Goal: Information Seeking & Learning: Check status

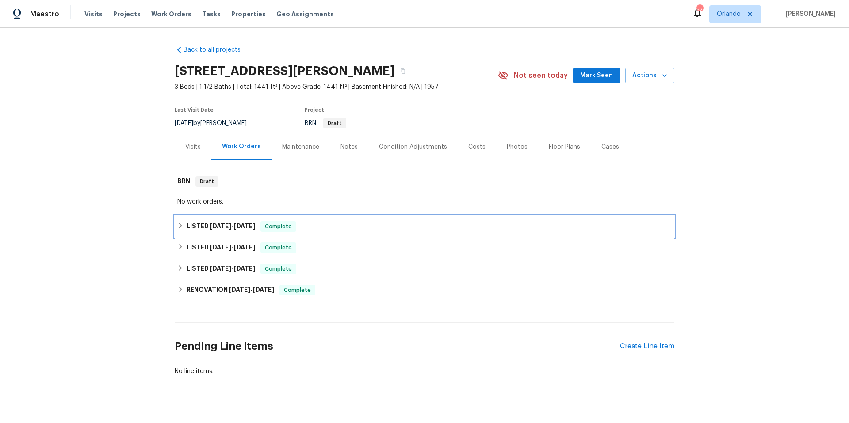
click at [309, 224] on div "LISTED [DATE] - [DATE] Complete" at bounding box center [424, 226] width 494 height 11
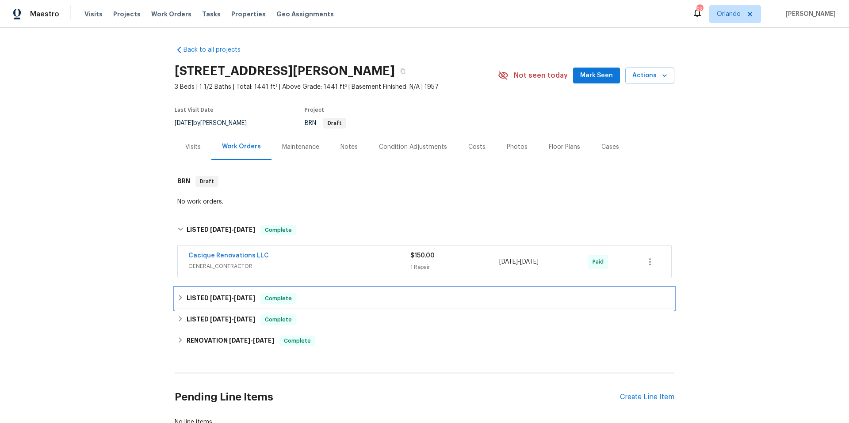
click at [320, 301] on div "LISTED [DATE] - [DATE] Complete" at bounding box center [424, 299] width 494 height 11
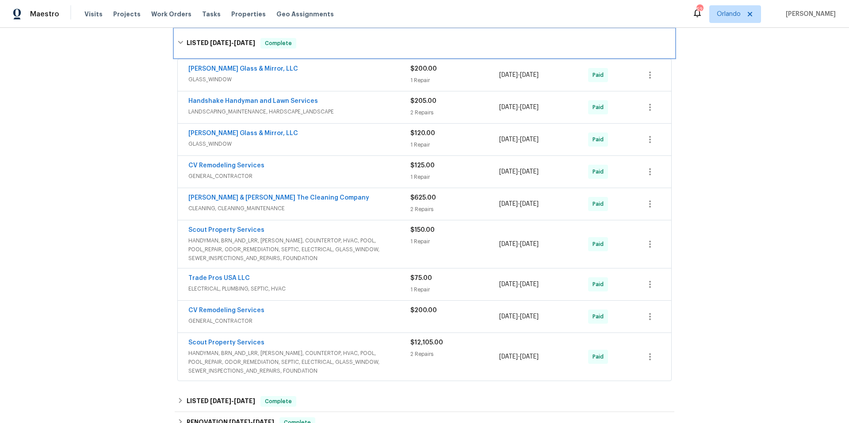
scroll to position [343, 0]
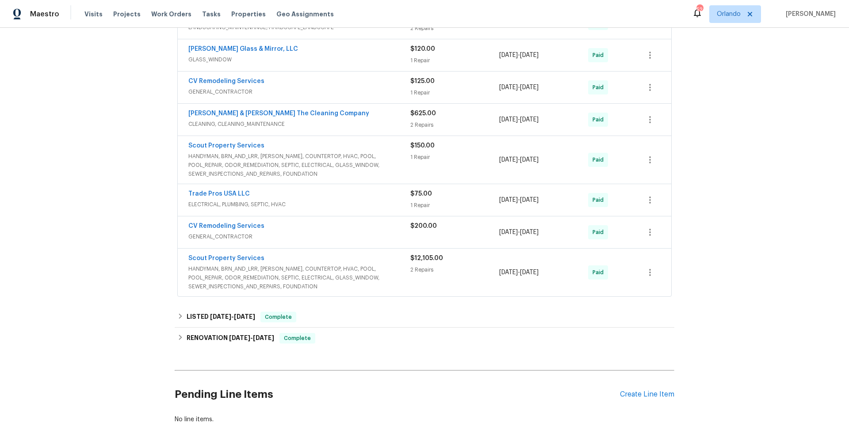
click at [386, 270] on span "HANDYMAN, BRN_AND_LRR, [PERSON_NAME], COUNTERTOP, HVAC, POOL, POOL_REPAIR, ODOR…" at bounding box center [299, 278] width 222 height 27
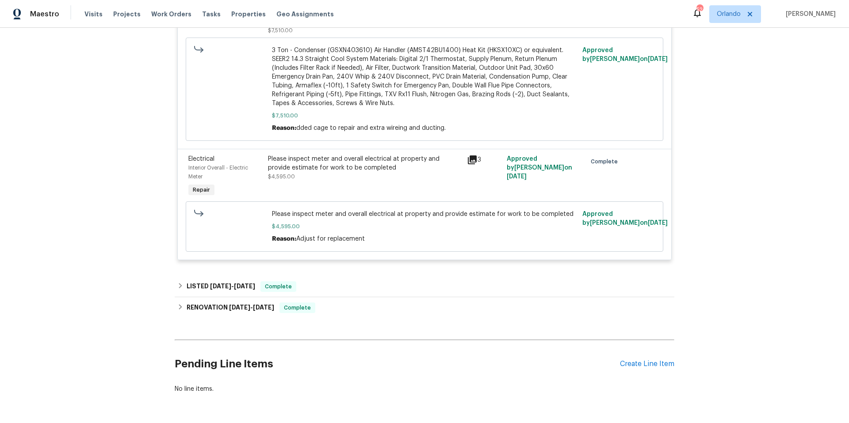
scroll to position [770, 0]
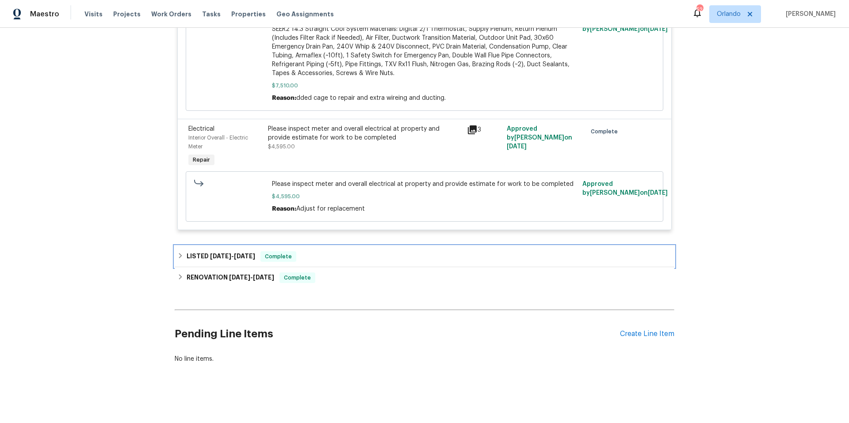
click at [370, 262] on div "LISTED [DATE] - [DATE] Complete" at bounding box center [424, 257] width 494 height 11
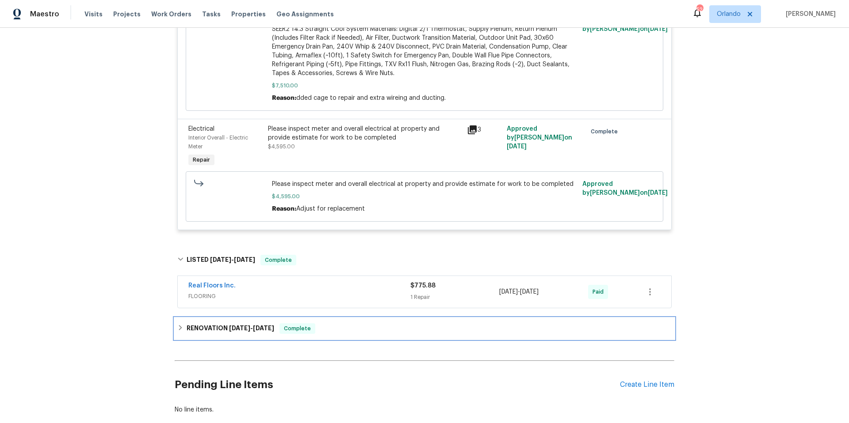
click at [368, 326] on div "RENOVATION [DATE] - [DATE] Complete" at bounding box center [424, 329] width 494 height 11
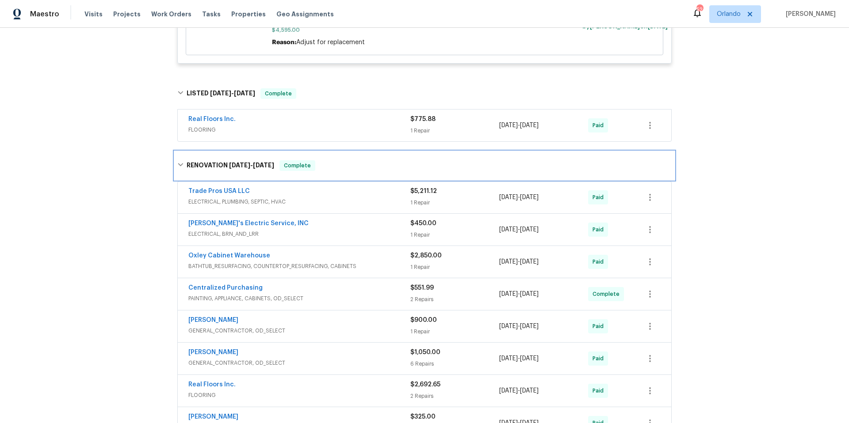
scroll to position [948, 0]
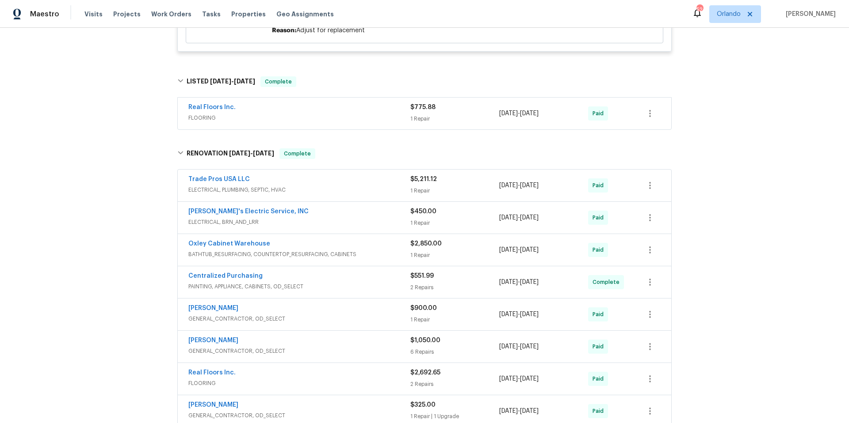
click at [339, 219] on span "ELECTRICAL, BRN_AND_LRR" at bounding box center [299, 222] width 222 height 9
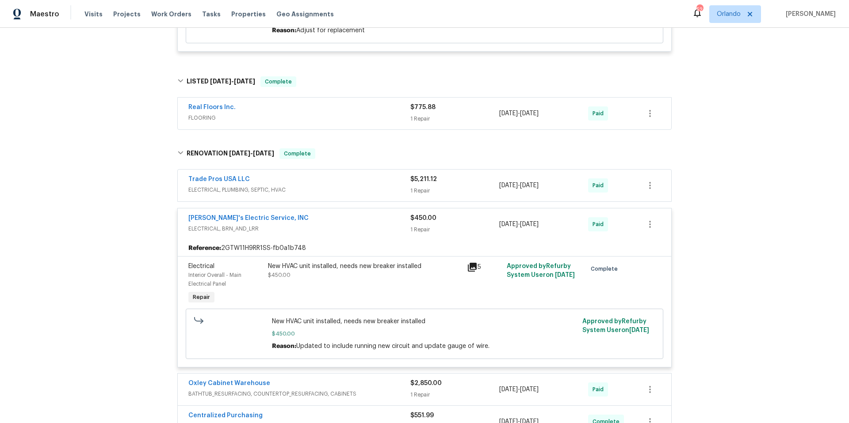
click at [339, 219] on div "[PERSON_NAME]'s Electric Service, INC" at bounding box center [299, 219] width 222 height 11
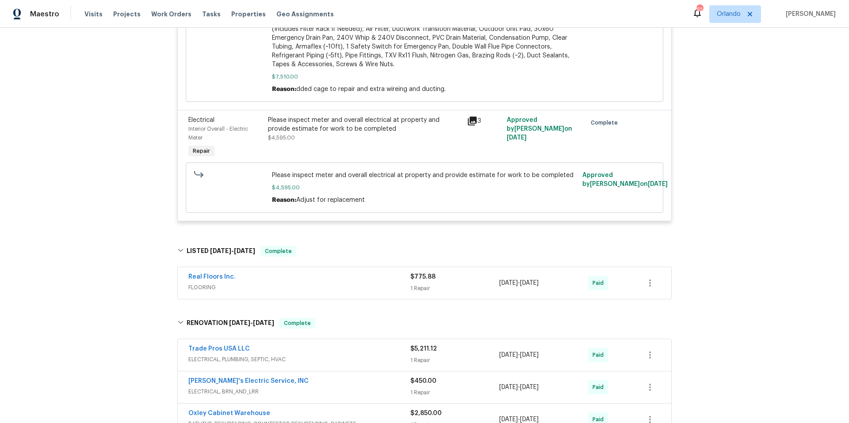
scroll to position [843, 0]
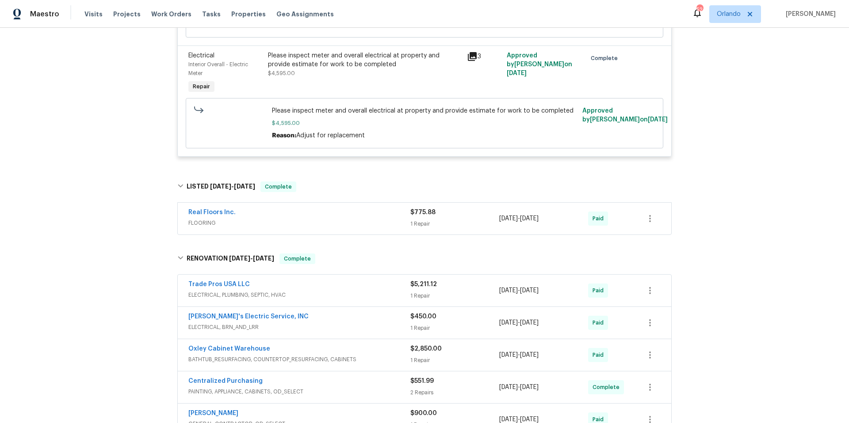
click at [343, 290] on div "Trade Pros USA LLC" at bounding box center [299, 285] width 222 height 11
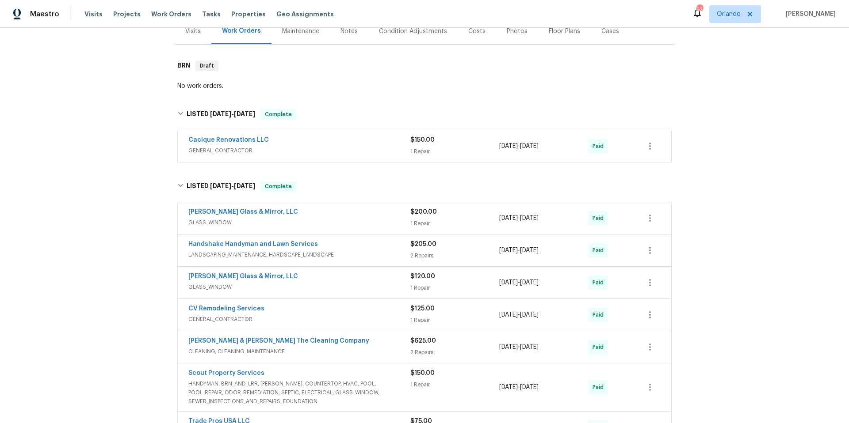
scroll to position [0, 0]
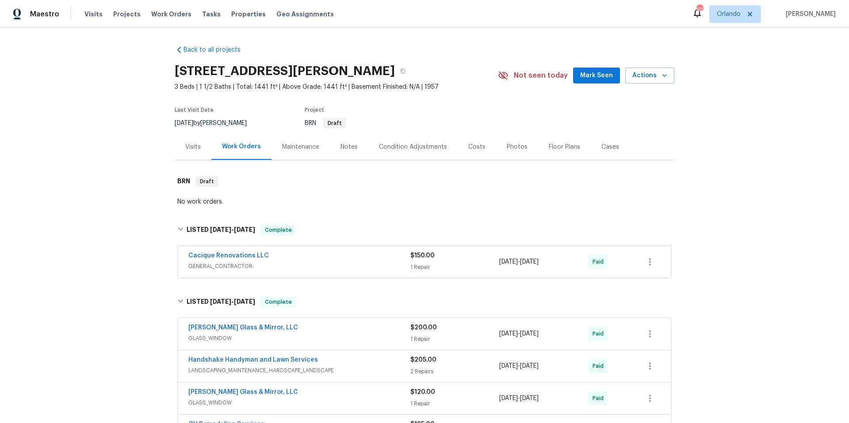
click at [188, 147] on div "Visits" at bounding box center [192, 147] width 15 height 9
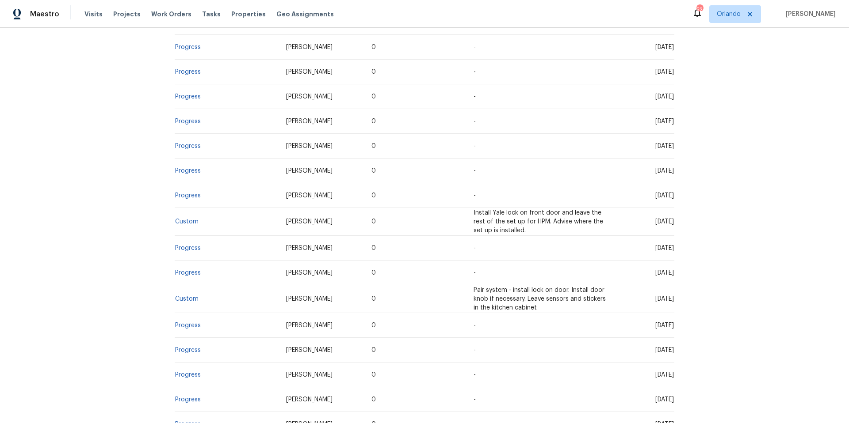
scroll to position [1403, 0]
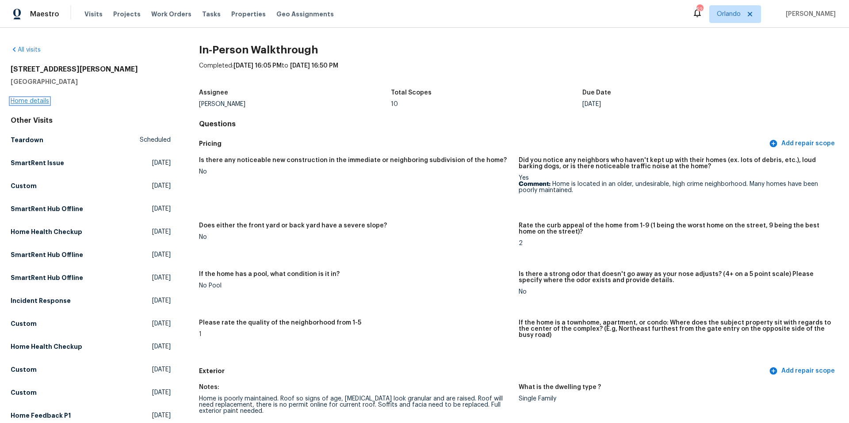
click at [38, 101] on link "Home details" at bounding box center [30, 101] width 38 height 6
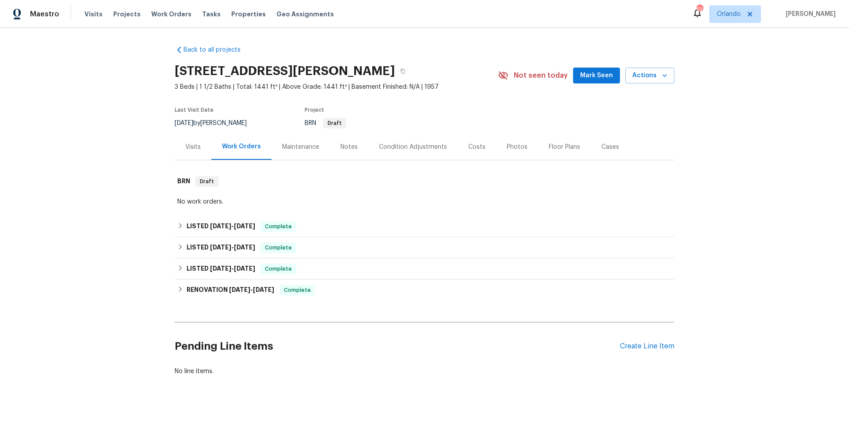
click at [190, 149] on div "Visits" at bounding box center [192, 147] width 15 height 9
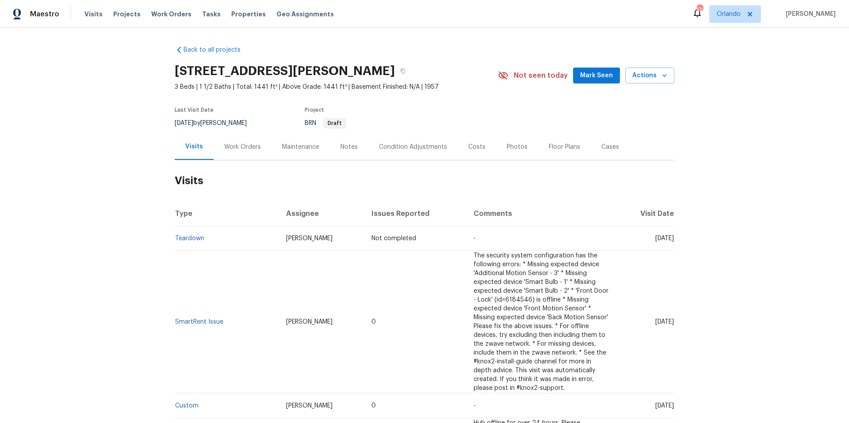
click at [249, 149] on div "Work Orders" at bounding box center [242, 147] width 37 height 9
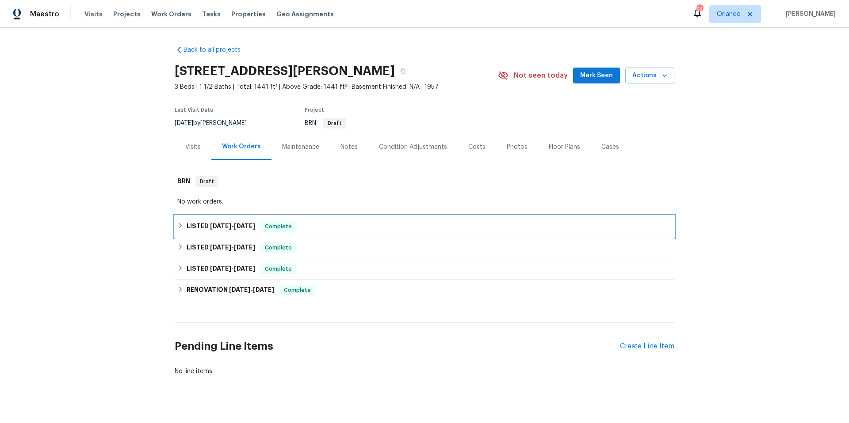
click at [335, 225] on div "LISTED [DATE] - [DATE] Complete" at bounding box center [424, 226] width 494 height 11
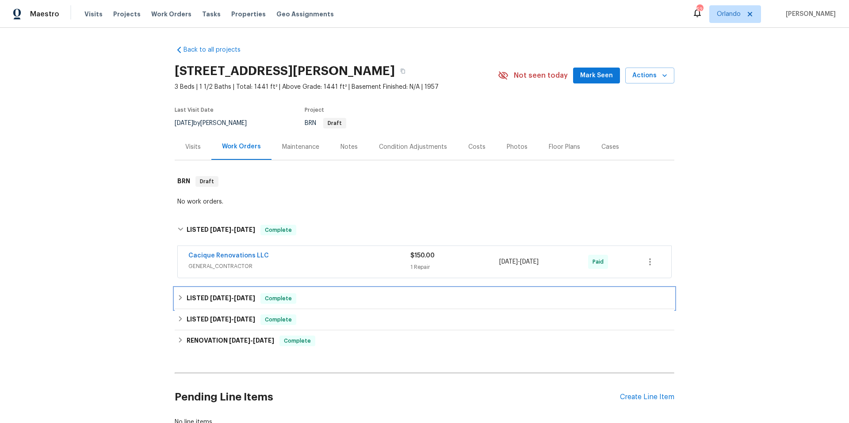
click at [337, 299] on div "LISTED [DATE] - [DATE] Complete" at bounding box center [424, 299] width 494 height 11
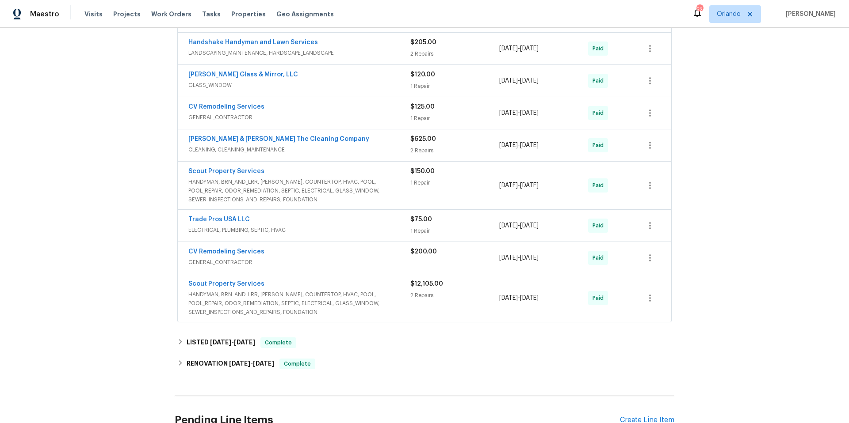
scroll to position [332, 0]
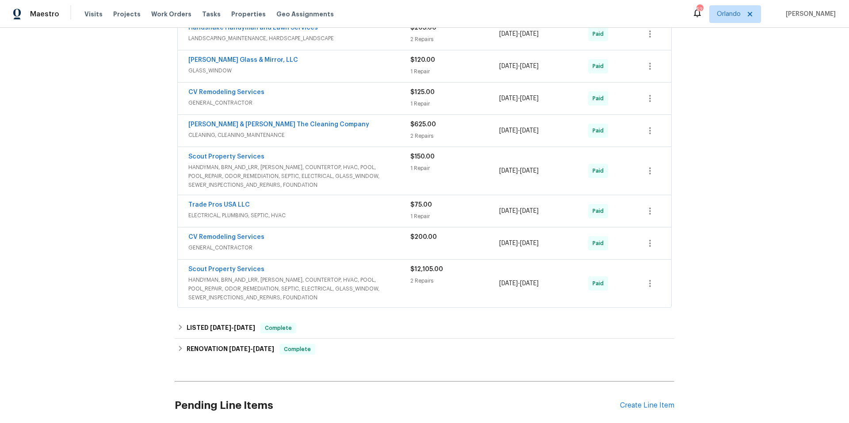
click at [367, 273] on div "Scout Property Services" at bounding box center [299, 270] width 222 height 11
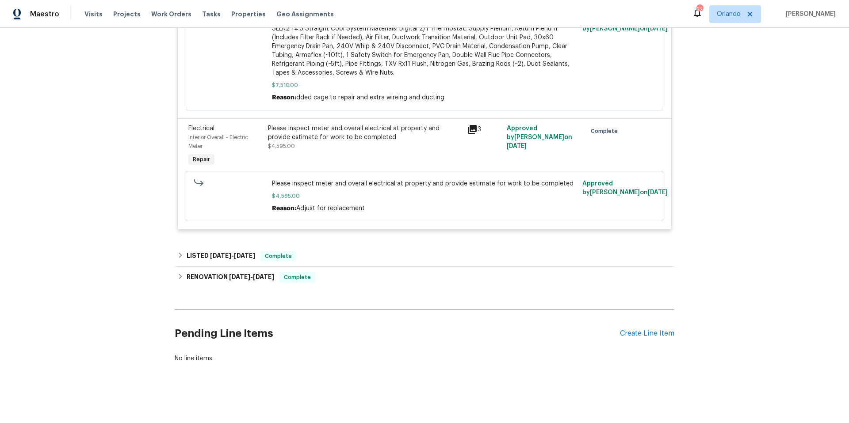
scroll to position [778, 0]
click at [355, 272] on div "RENOVATION [DATE] - [DATE] Complete" at bounding box center [424, 277] width 494 height 11
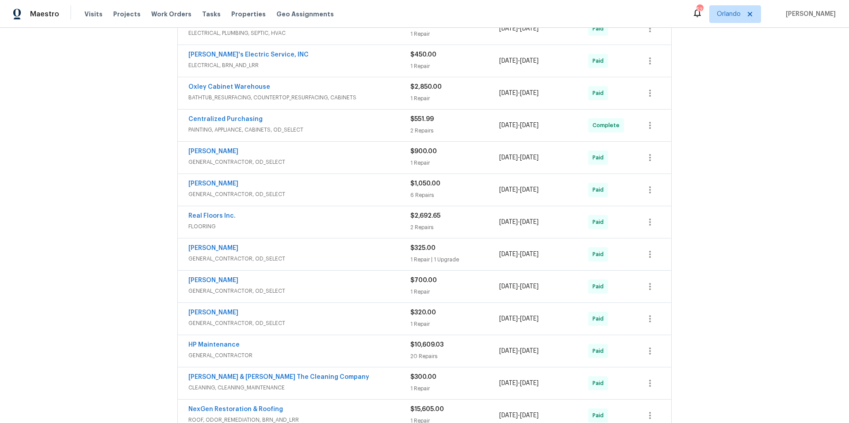
scroll to position [1006, 0]
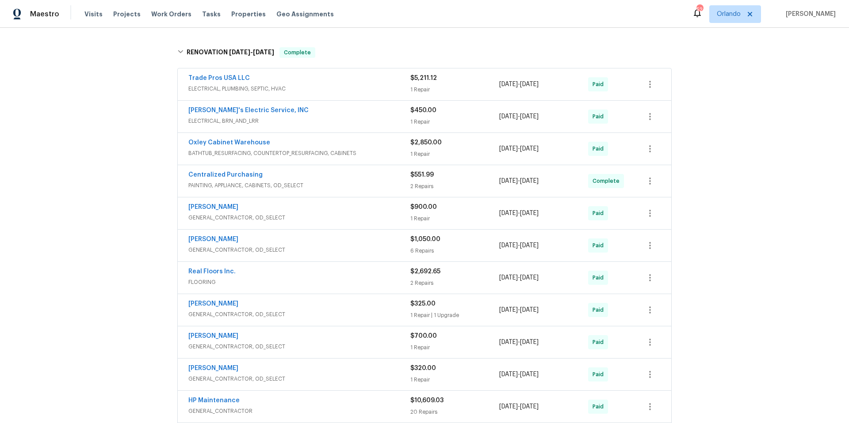
click at [338, 80] on div "Trade Pros USA LLC" at bounding box center [299, 79] width 222 height 11
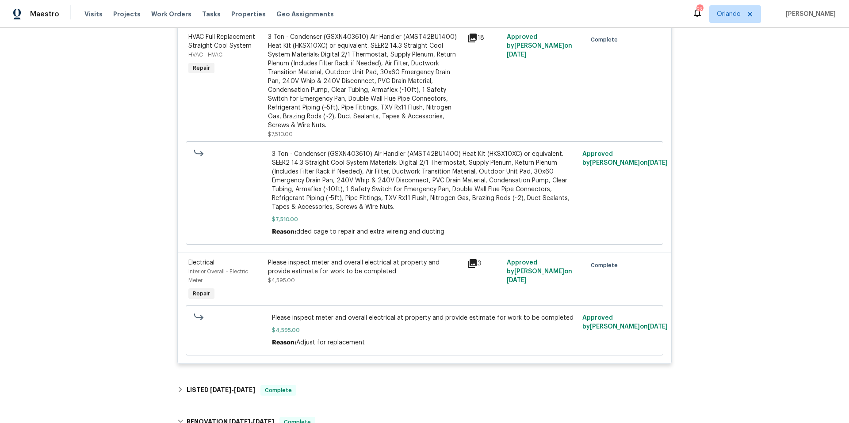
scroll to position [672, 0]
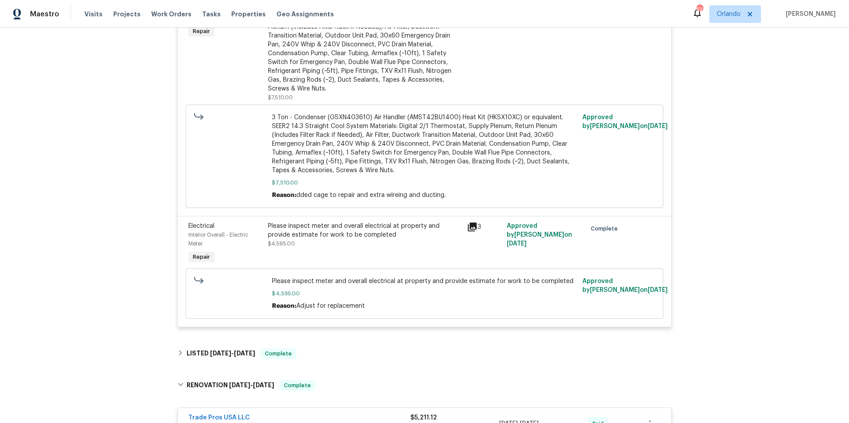
click at [346, 232] on div "Please inspect meter and overall electrical at property and provide estimate fo…" at bounding box center [365, 231] width 194 height 18
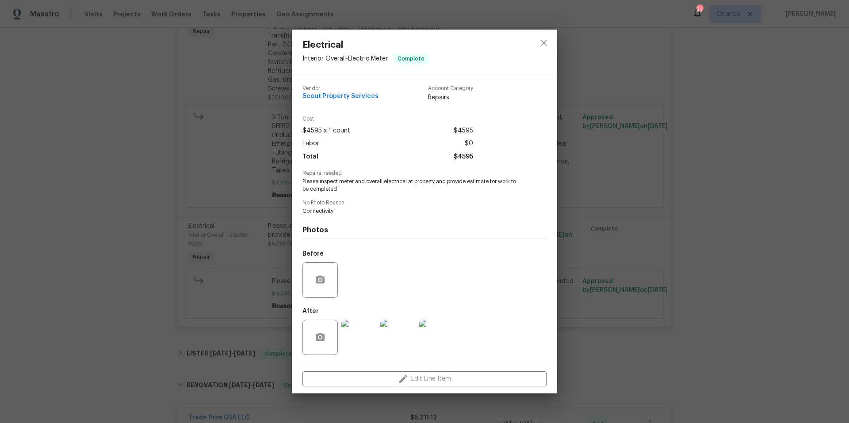
click at [571, 204] on div "Electrical Interior Overall - Electric Meter Complete Vendor Scout Property Ser…" at bounding box center [424, 211] width 849 height 423
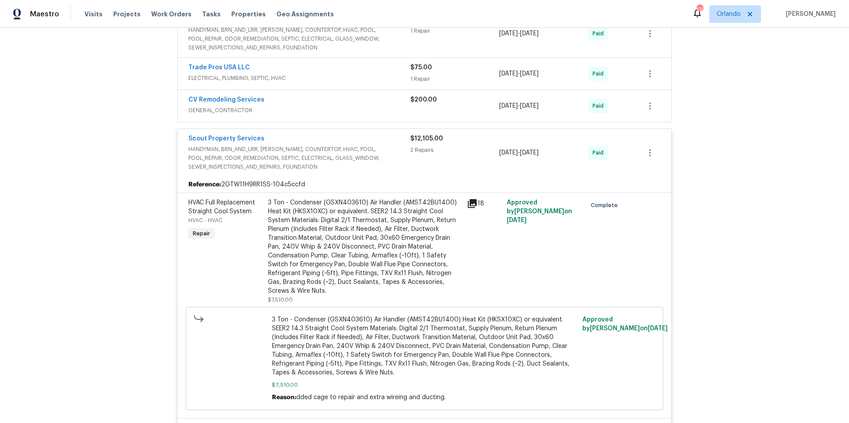
scroll to position [412, 0]
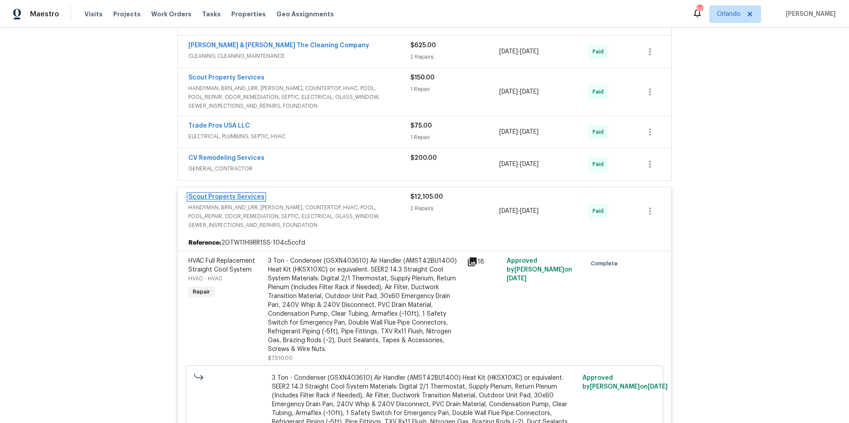
click at [241, 196] on link "Scout Property Services" at bounding box center [226, 197] width 76 height 6
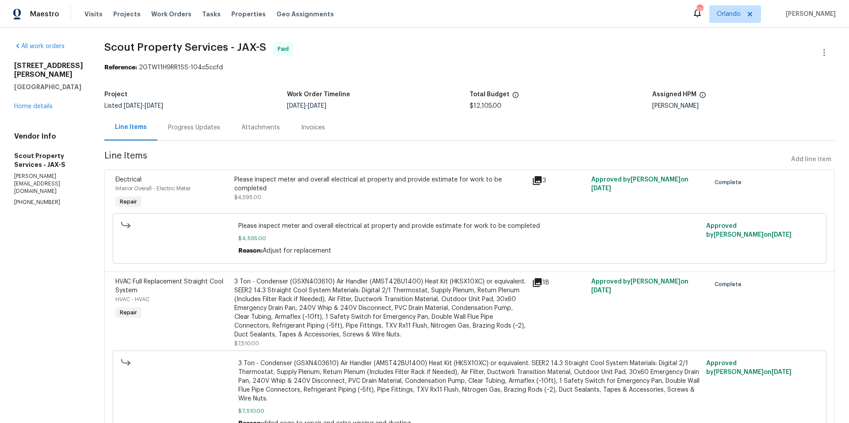
click at [173, 132] on div "Progress Updates" at bounding box center [194, 127] width 52 height 9
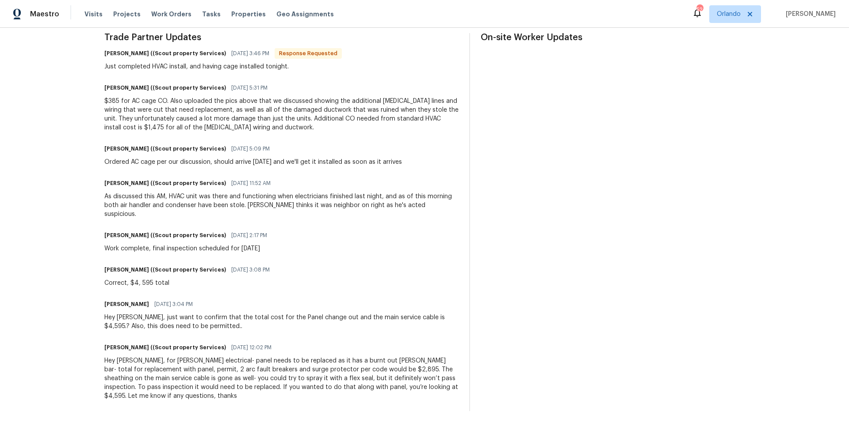
scroll to position [267, 0]
